Goal: Information Seeking & Learning: Learn about a topic

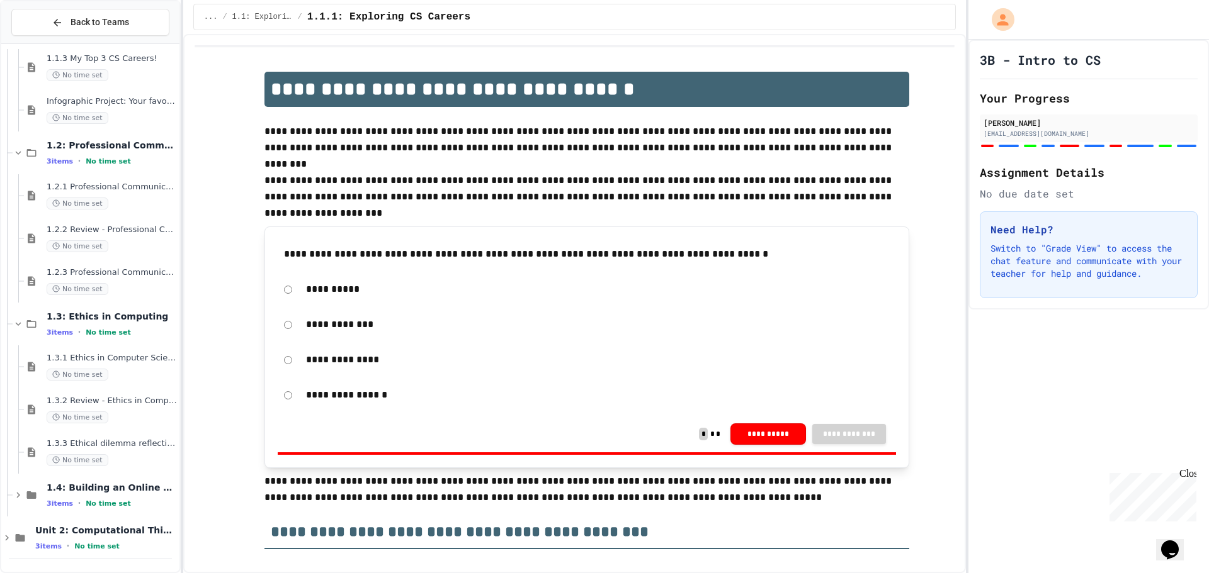
scroll to position [119, 0]
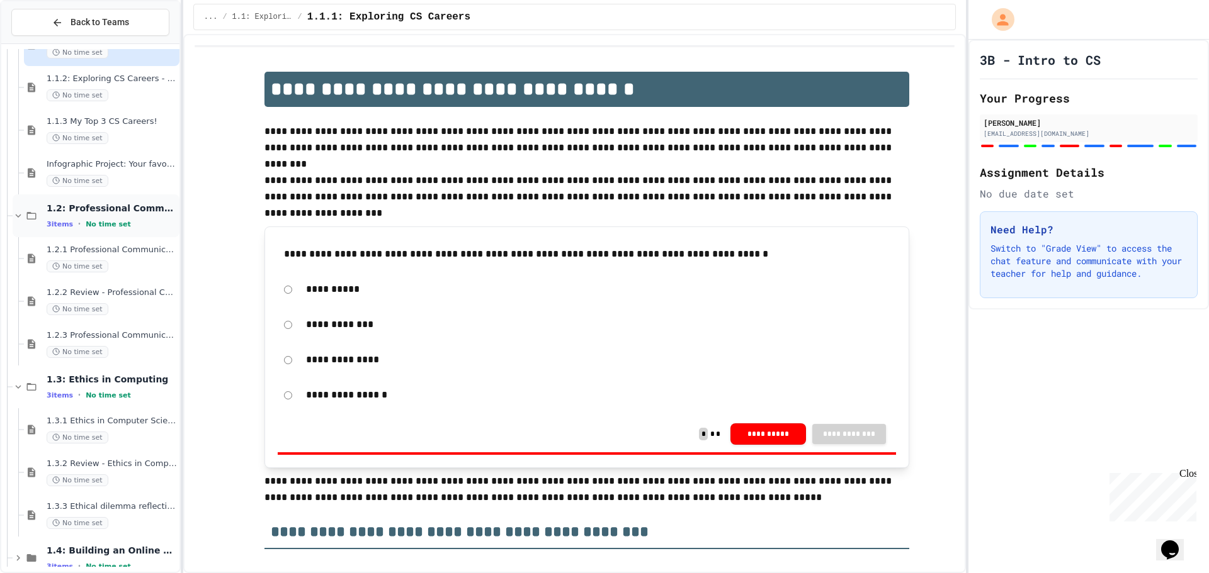
click at [122, 211] on span "1.2: Professional Communication" at bounding box center [112, 208] width 130 height 11
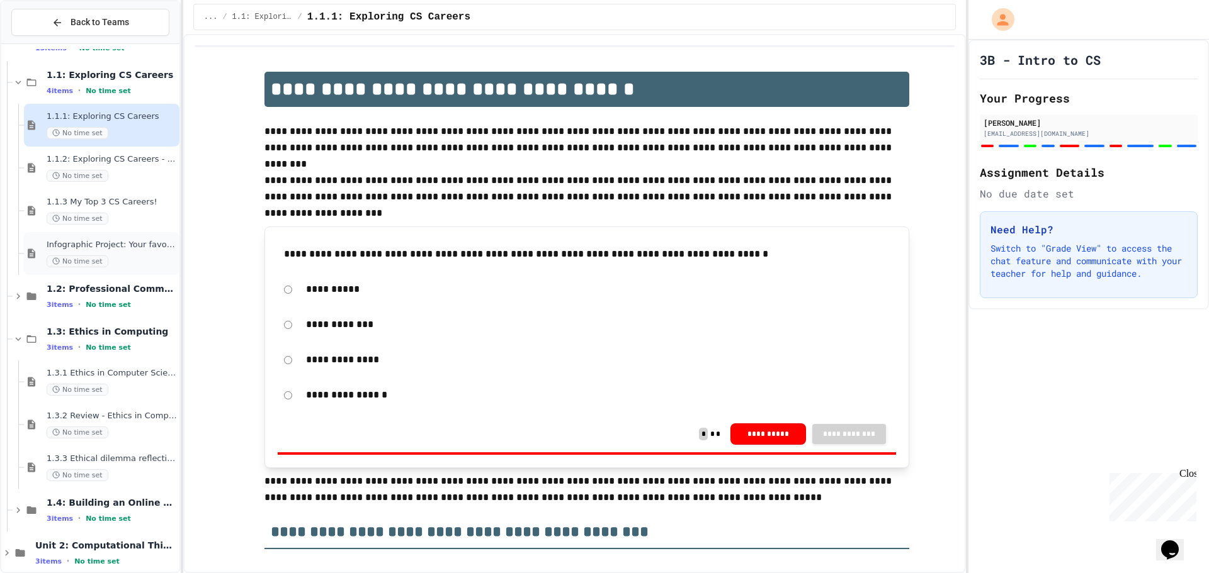
click at [115, 238] on div "Infographic Project: Your favorite CS No time set" at bounding box center [101, 253] width 155 height 43
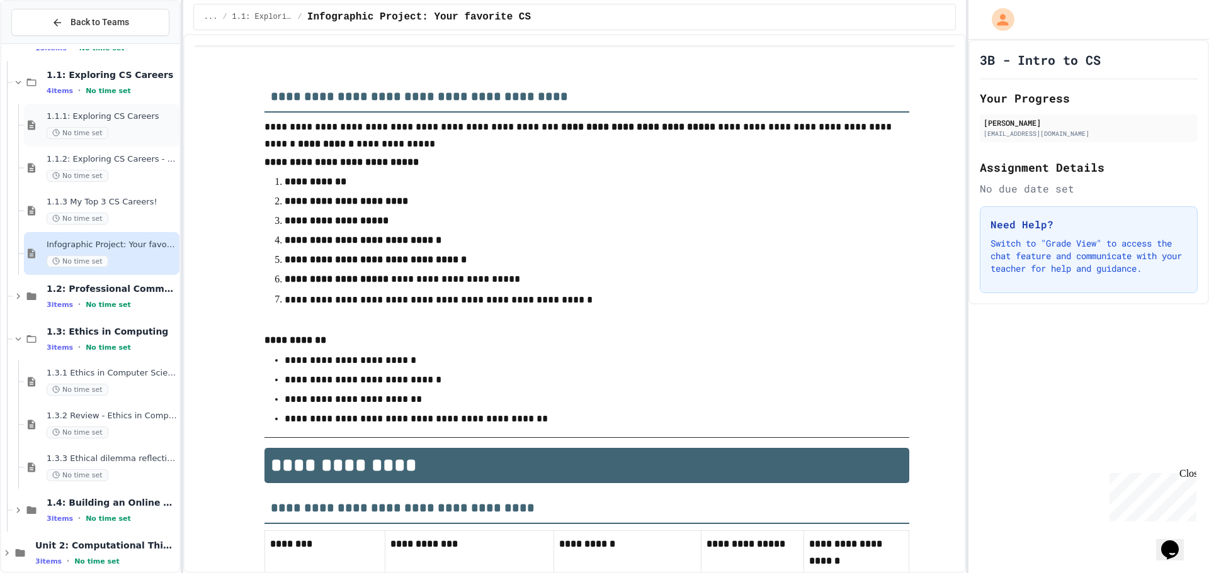
click at [117, 111] on span "1.1.1: Exploring CS Careers" at bounding box center [112, 116] width 130 height 11
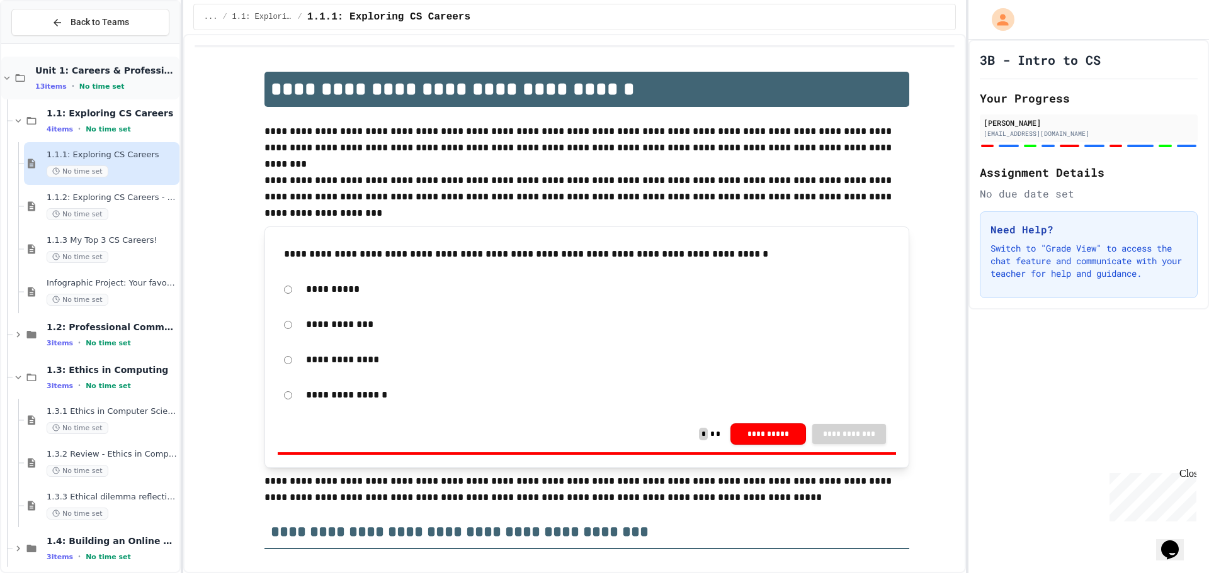
click at [122, 78] on div "Unit 1: Careers & Professionalism 13 items • No time set" at bounding box center [106, 78] width 142 height 26
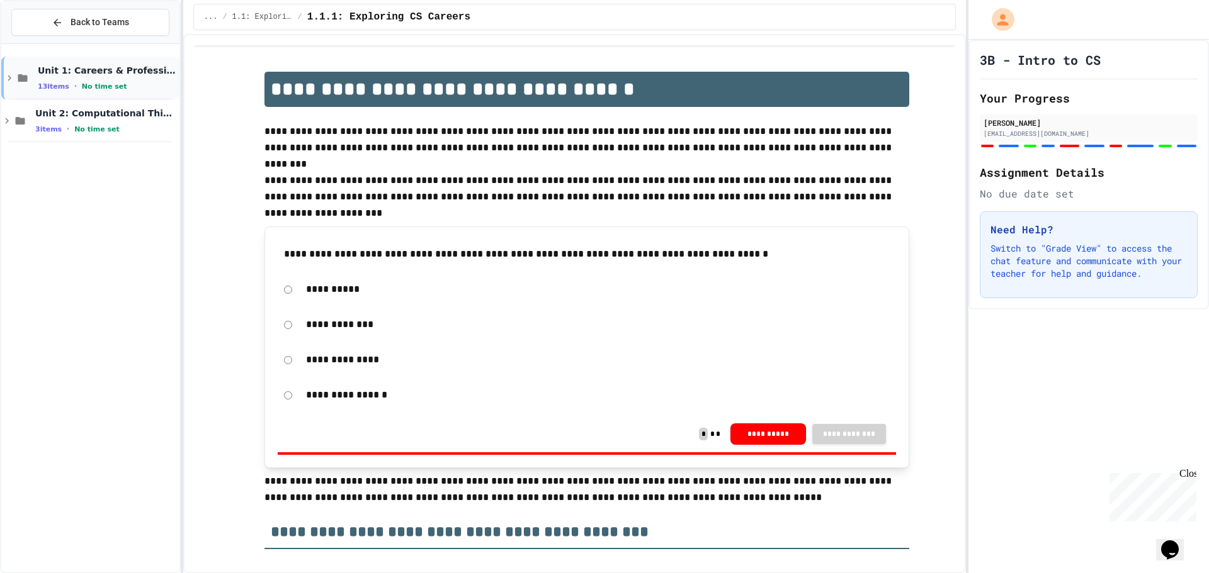
click at [120, 83] on div "13 items • No time set" at bounding box center [107, 86] width 139 height 10
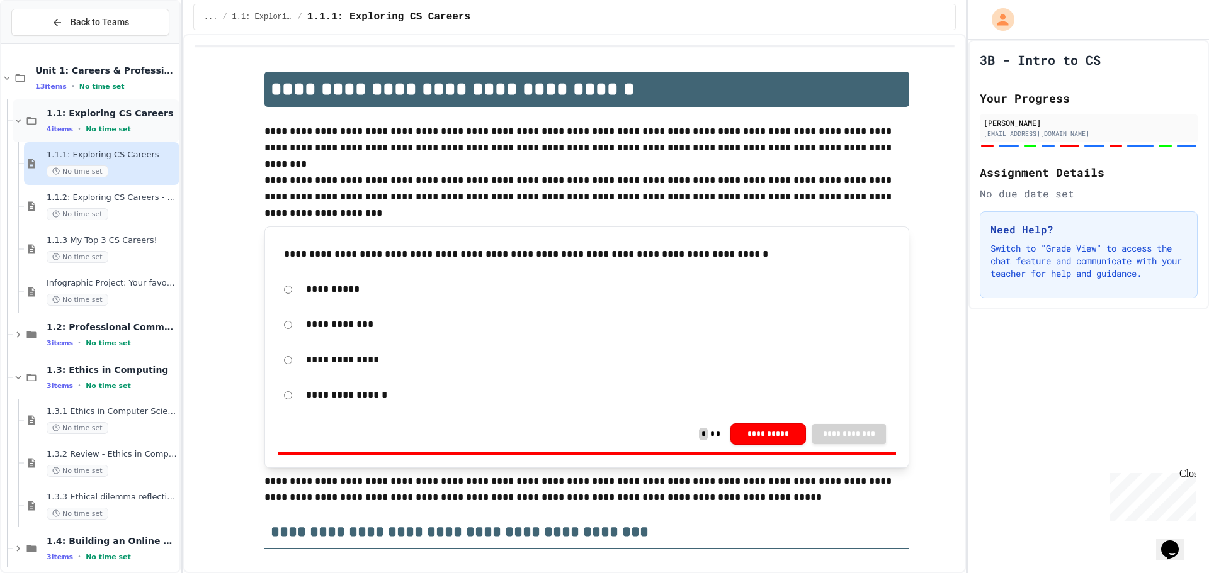
click at [123, 120] on div "1.1: Exploring CS Careers 4 items • No time set" at bounding box center [112, 121] width 130 height 26
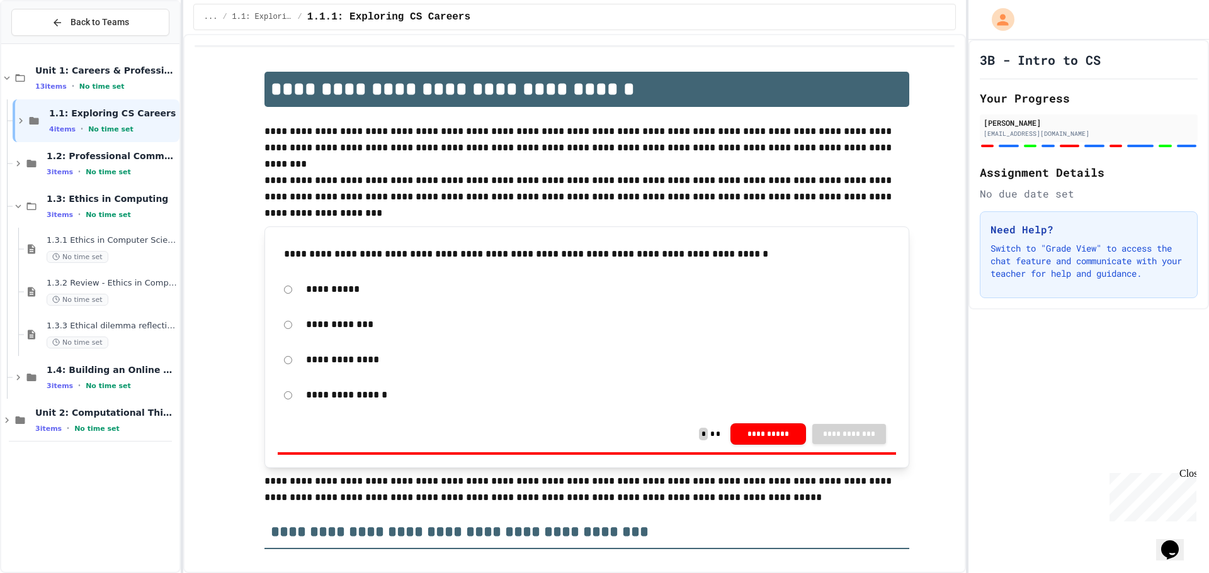
click at [123, 120] on div "1.1: Exploring CS Careers 4 items • No time set" at bounding box center [113, 121] width 128 height 26
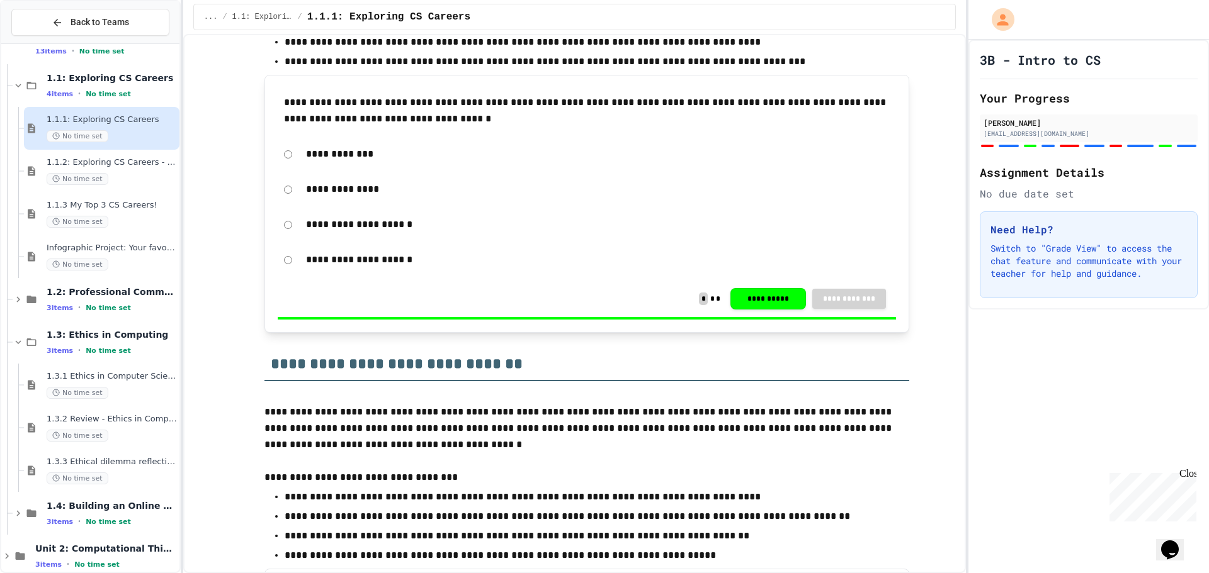
scroll to position [54, 0]
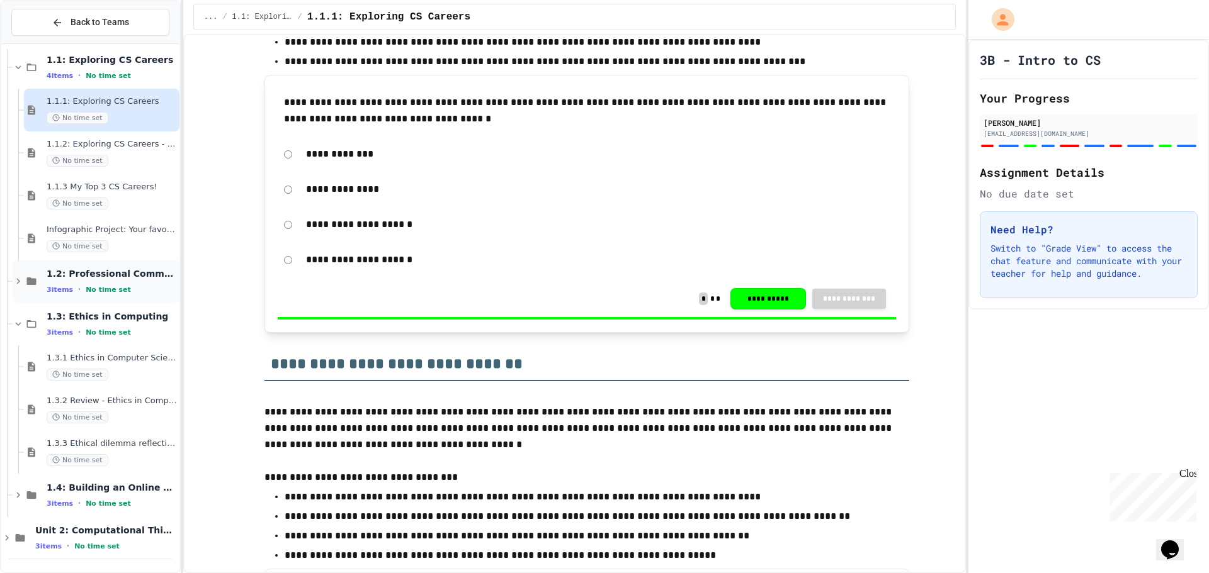
click at [105, 277] on span "1.2: Professional Communication" at bounding box center [112, 273] width 130 height 11
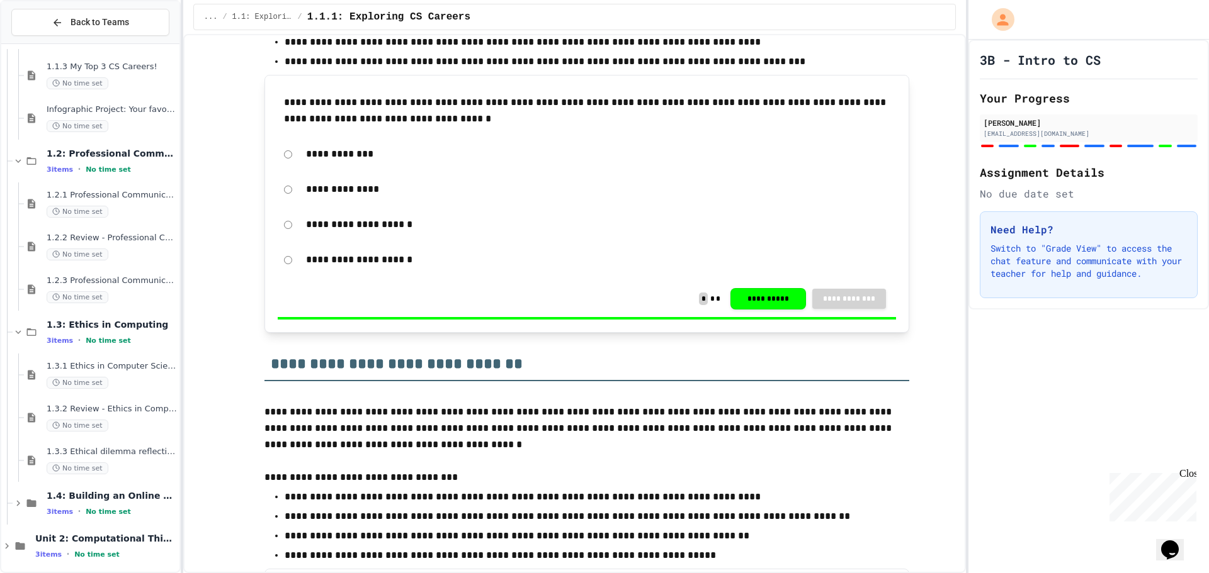
scroll to position [182, 0]
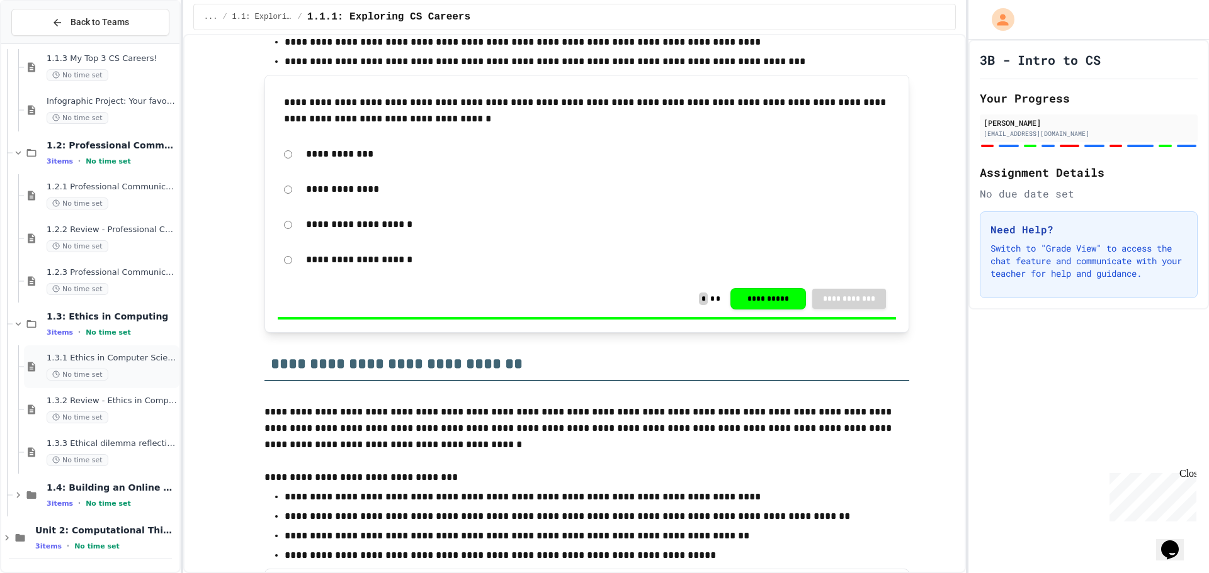
click at [111, 369] on div "No time set" at bounding box center [112, 375] width 130 height 12
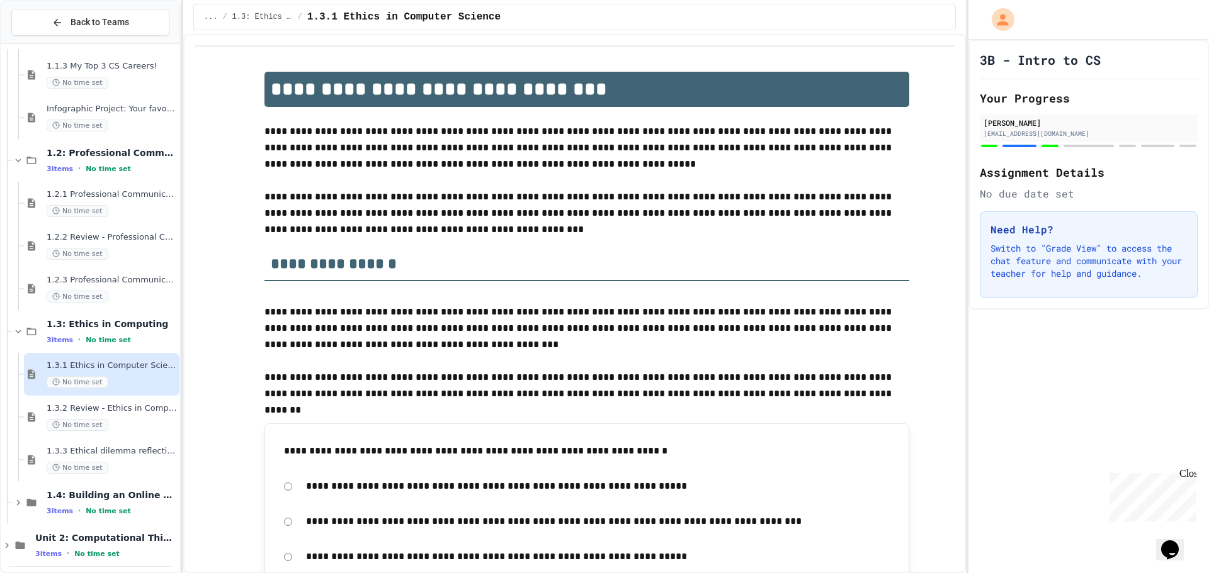
scroll to position [182, 0]
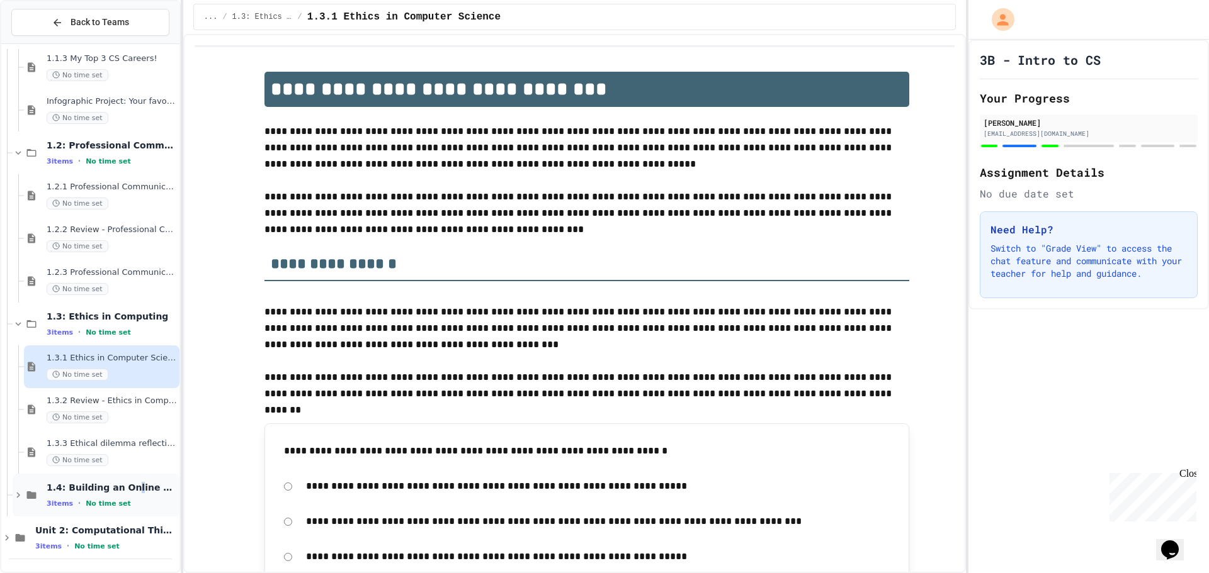
click at [122, 480] on div "1.4: Building an Online Presence 3 items • No time set" at bounding box center [96, 495] width 167 height 43
click at [118, 487] on span "1.4: Building an Online Presence" at bounding box center [112, 487] width 130 height 11
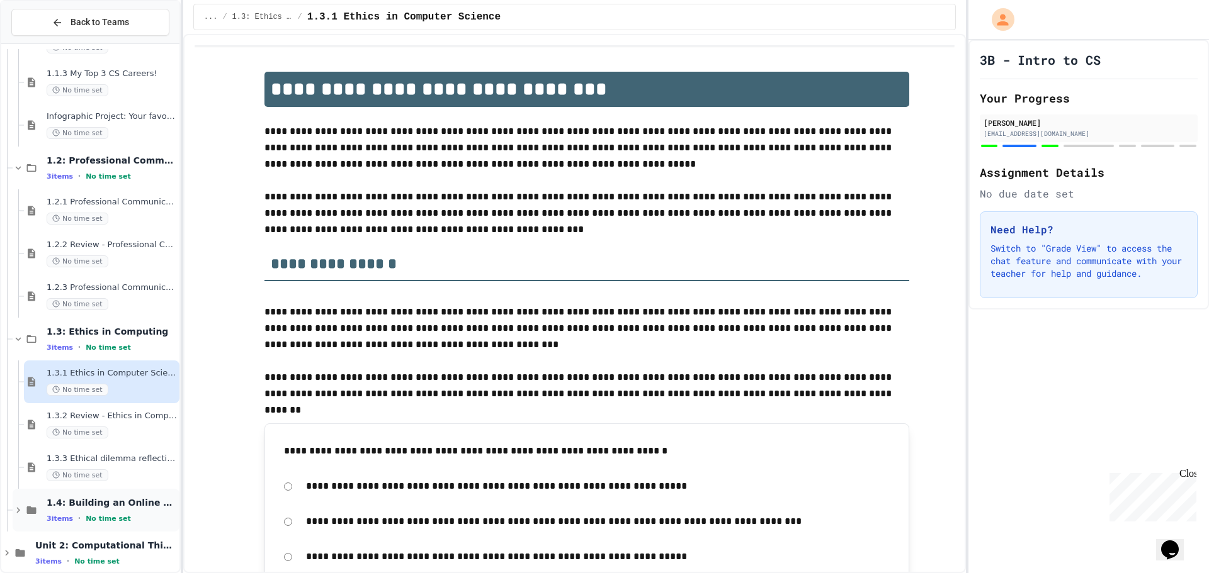
click at [115, 494] on div "1.4: Building an Online Presence 3 items • No time set" at bounding box center [96, 510] width 167 height 43
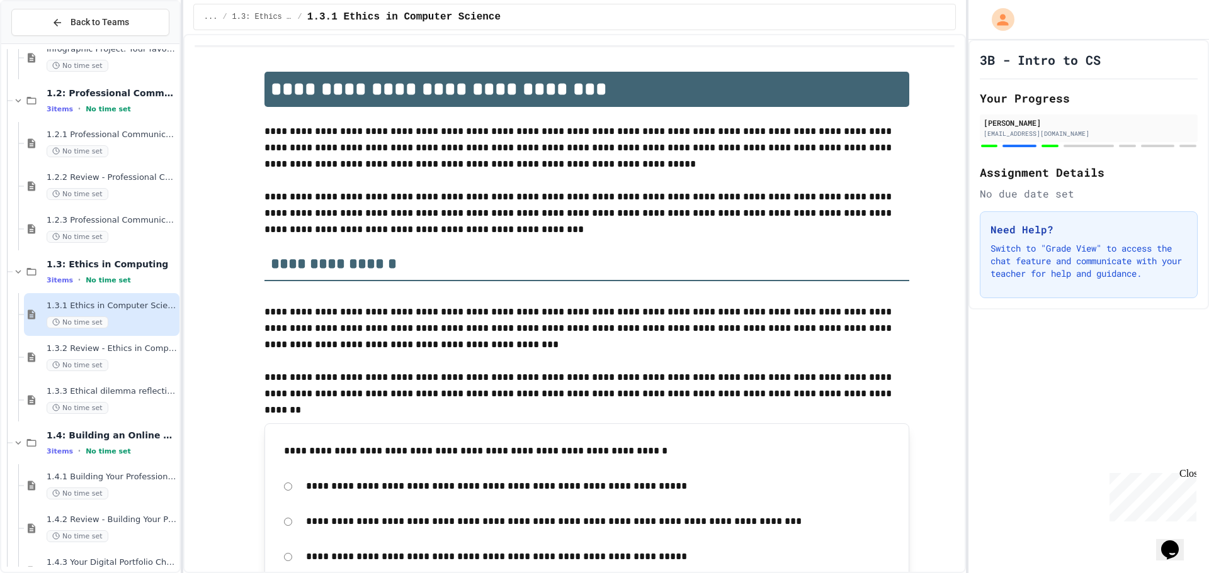
scroll to position [293, 0]
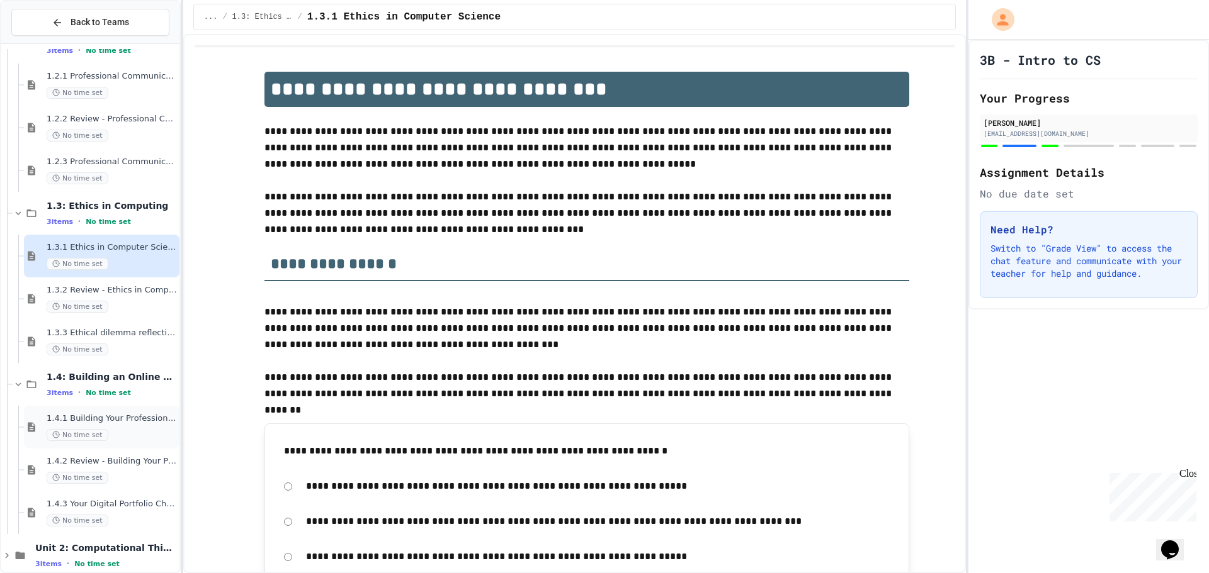
click at [128, 435] on div "No time set" at bounding box center [112, 435] width 130 height 12
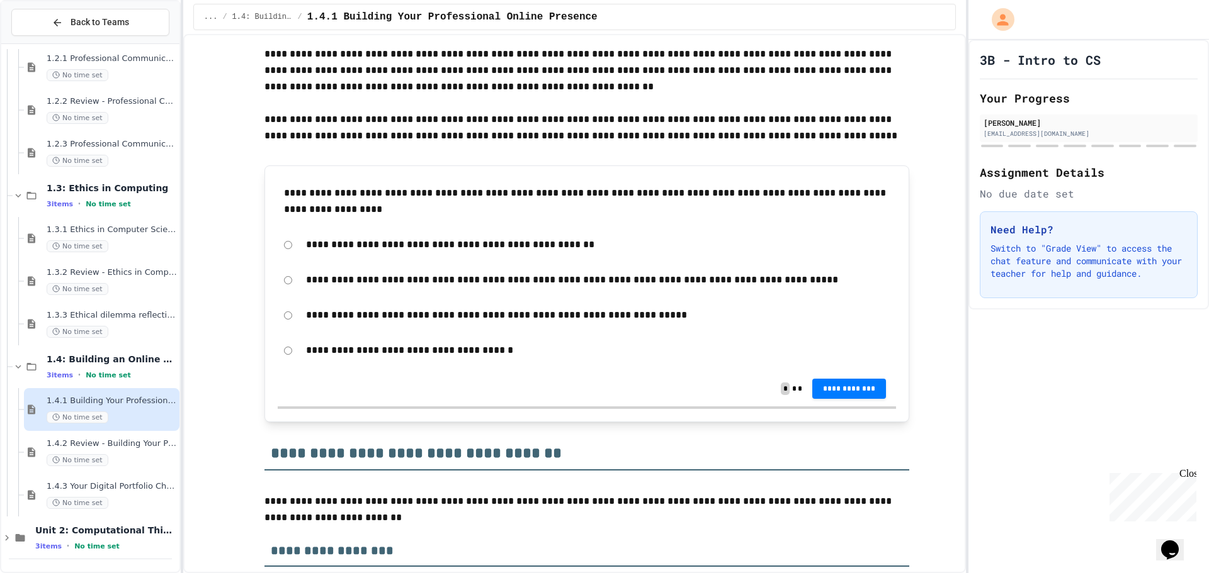
scroll to position [252, 0]
